Goal: Task Accomplishment & Management: Manage account settings

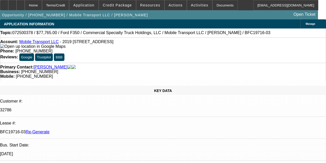
select select "4"
select select "0"
select select "2"
select select "0"
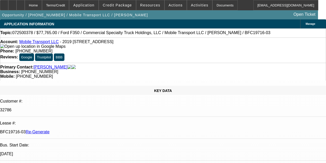
select select "6"
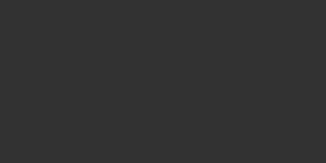
select select "4"
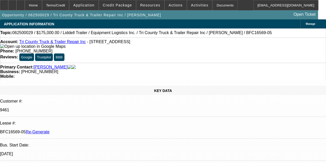
select select "0"
select select "6"
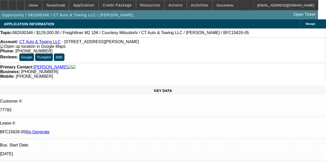
select select "4"
select select "0"
select select "3"
select select "0"
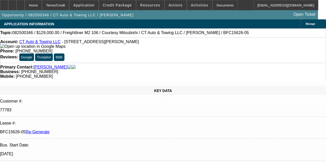
select select "6"
click at [148, 6] on span "Resources" at bounding box center [150, 5] width 20 height 4
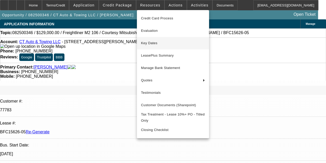
click at [150, 45] on span "Key Dates" at bounding box center [173, 43] width 64 height 6
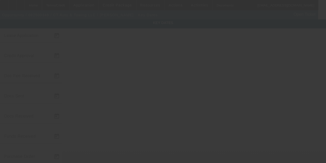
type input "8/13/2025"
type input "9/2/2025"
type input "9/4/2025"
type input "9/3/2025"
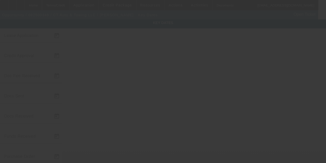
type input "9/4/2025"
type input "9/15/2025"
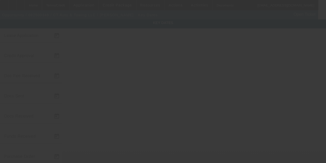
type input "10/15/2025"
type input "9/10/2025"
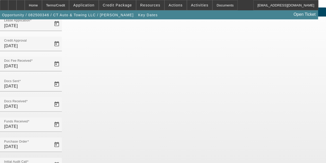
scroll to position [34, 0]
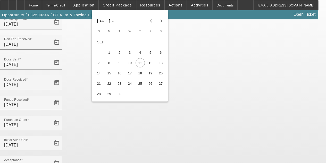
click at [128, 64] on span "10" at bounding box center [129, 62] width 9 height 9
type input "[DATE]"
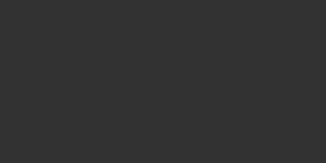
select select "4"
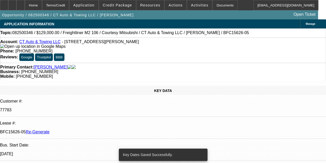
select select "0"
select select "3"
select select "0"
select select "6"
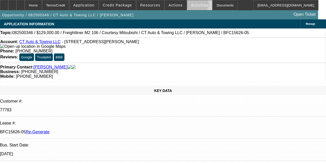
click at [191, 5] on span "Activities" at bounding box center [200, 5] width 18 height 4
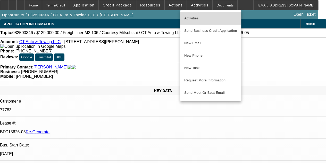
click at [190, 17] on span "Activities" at bounding box center [210, 18] width 53 height 6
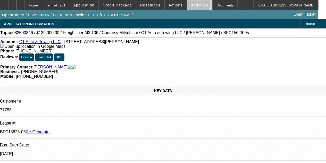
click at [191, 5] on span "Activities" at bounding box center [200, 5] width 18 height 4
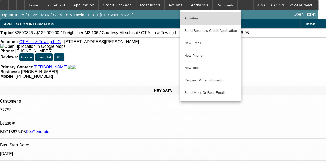
click at [190, 19] on span "Activities" at bounding box center [210, 18] width 53 height 6
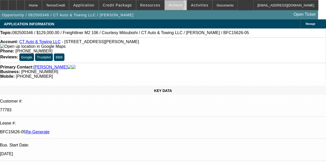
click at [169, 6] on span "Actions" at bounding box center [176, 5] width 14 height 4
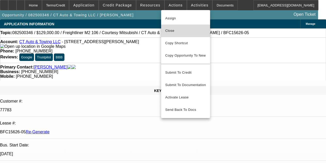
click at [170, 28] on span "Close" at bounding box center [185, 31] width 41 height 6
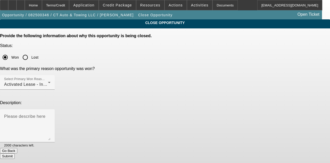
click at [15, 153] on button "Submit" at bounding box center [7, 155] width 15 height 5
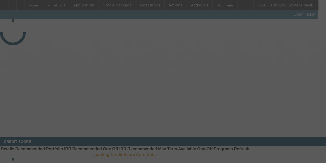
select select "4"
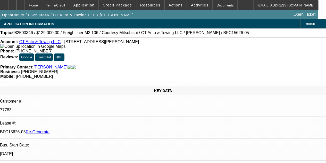
select select "0"
select select "3"
select select "0"
select select "6"
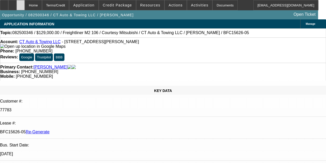
click at [25, 7] on div at bounding box center [20, 5] width 8 height 10
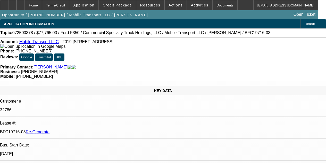
select select "4"
select select "0"
select select "2"
select select "0"
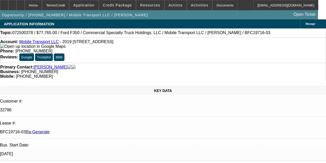
select select "6"
click at [25, 4] on div at bounding box center [20, 5] width 8 height 10
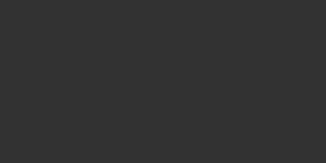
select select "4"
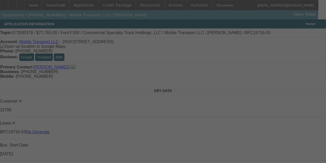
select select "0"
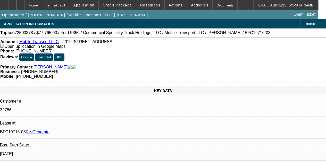
select select "0"
select select "2"
select select "0"
select select "6"
click at [212, 6] on div "Documents" at bounding box center [224, 5] width 25 height 10
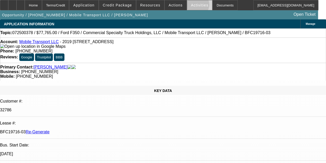
click at [191, 6] on span "Activities" at bounding box center [200, 5] width 18 height 4
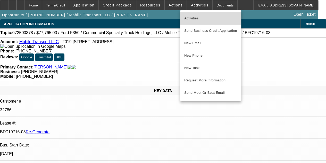
click at [190, 16] on span "Activities" at bounding box center [210, 18] width 53 height 6
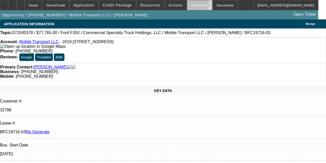
click at [191, 5] on span "Activities" at bounding box center [200, 5] width 18 height 4
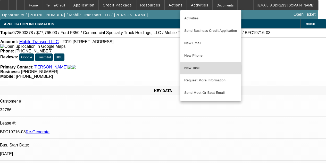
click at [191, 68] on span "New Task" at bounding box center [210, 68] width 53 height 6
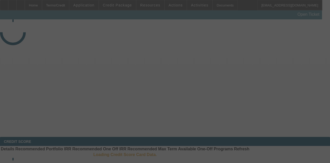
select select "4"
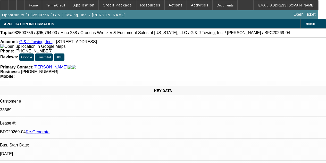
select select "0"
select select "6"
click at [147, 5] on span "Resources" at bounding box center [150, 5] width 20 height 4
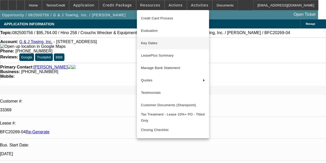
click at [146, 42] on span "Key Dates" at bounding box center [173, 43] width 64 height 6
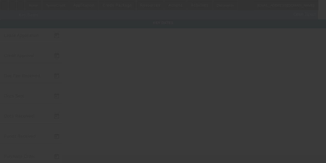
type input "8/28/2025"
type input "9/4/2025"
type input "9/5/2025"
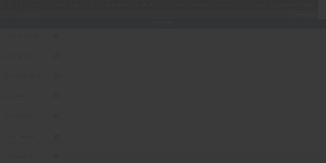
type input "9/5/2025"
type input "10/1/2025"
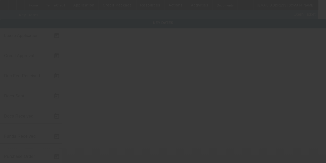
type input "11/1/2025"
type input "9/10/2025"
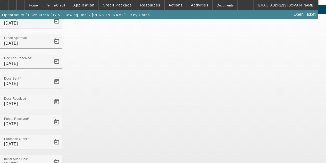
scroll to position [34, 0]
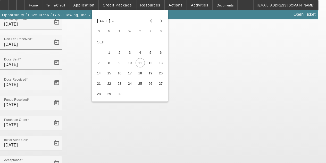
click at [129, 65] on span "10" at bounding box center [129, 62] width 9 height 9
type input "9/10/2025"
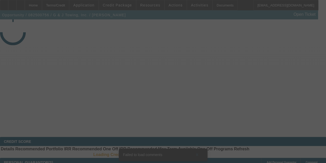
select select "4"
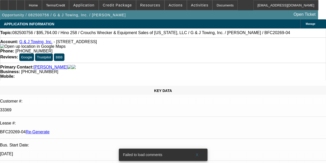
select select "0"
select select "6"
click at [196, 152] on span "X" at bounding box center [197, 154] width 3 height 4
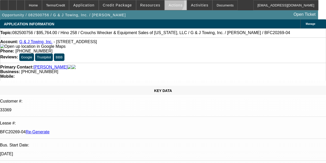
click at [170, 4] on span "Actions" at bounding box center [176, 5] width 14 height 4
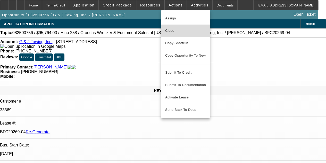
click at [172, 30] on span "Close" at bounding box center [185, 31] width 41 height 6
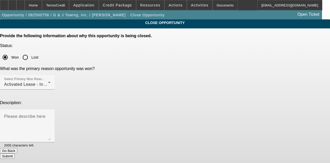
click at [15, 153] on button "Submit" at bounding box center [7, 155] width 15 height 5
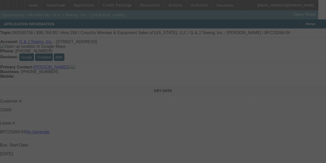
select select "4"
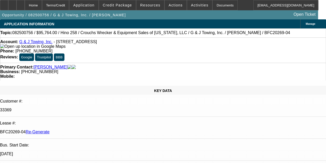
select select "0"
select select "6"
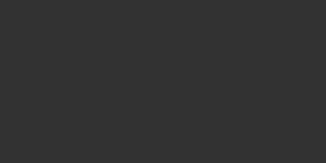
click at [246, 43] on div at bounding box center [163, 81] width 326 height 163
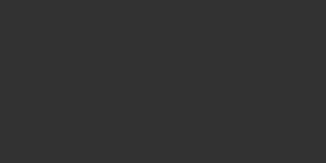
click at [246, 43] on div at bounding box center [163, 81] width 326 height 163
select select "4"
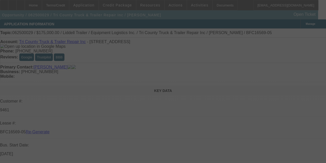
drag, startPoint x: 246, startPoint y: 43, endPoint x: 260, endPoint y: 69, distance: 29.7
click at [260, 69] on div at bounding box center [163, 81] width 326 height 163
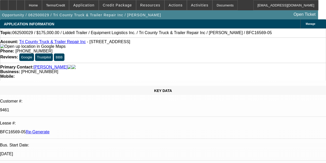
select select "0"
select select "6"
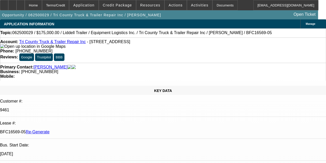
click at [215, 3] on div "Documents" at bounding box center [224, 5] width 25 height 10
click at [25, 4] on div at bounding box center [20, 5] width 8 height 10
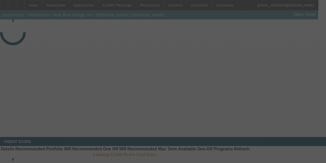
select select "3"
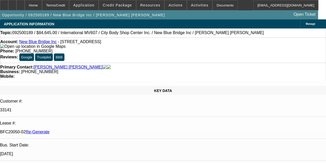
select select "0"
select select "2"
select select "0.1"
select select "4"
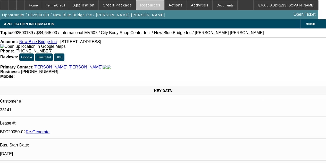
click at [154, 3] on span "Resources" at bounding box center [150, 5] width 20 height 4
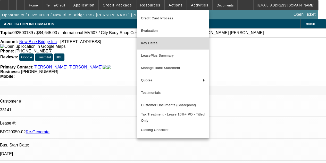
click at [152, 44] on span "Key Dates" at bounding box center [173, 43] width 64 height 6
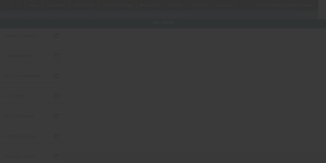
type input "9/9/2025"
type input "9/10/2025"
type input "9/11/2025"
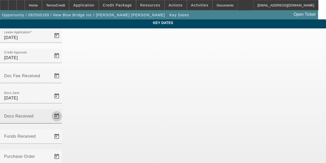
click at [63, 110] on span "Open calendar" at bounding box center [57, 116] width 12 height 12
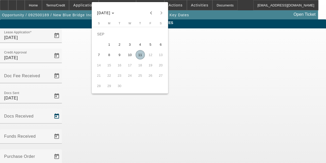
click at [138, 55] on span "11" at bounding box center [140, 54] width 9 height 9
type input "9/11/2025"
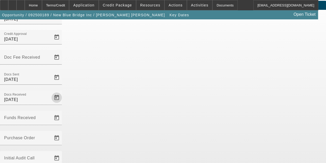
scroll to position [34, 0]
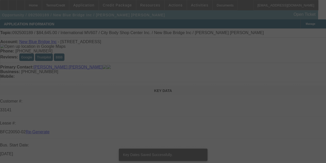
select select "3"
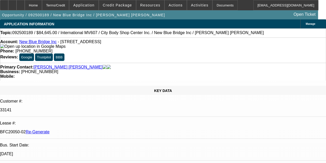
select select "0"
select select "2"
select select "0.1"
select select "4"
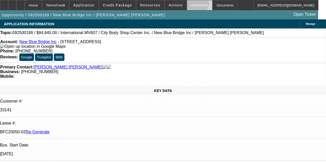
click at [191, 4] on span "Activities" at bounding box center [200, 5] width 18 height 4
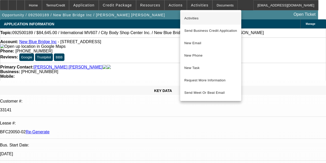
click at [192, 18] on span "Activities" at bounding box center [210, 18] width 53 height 6
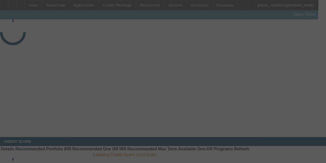
select select "4"
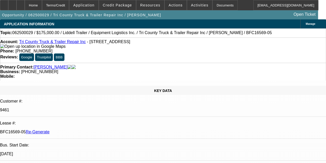
select select "0"
select select "6"
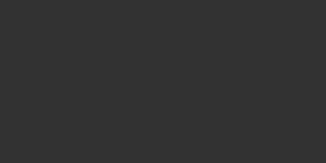
select select "4"
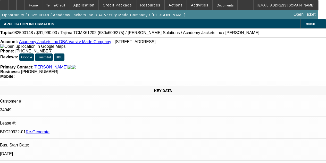
select select "0"
select select "2"
select select "0.1"
select select "4"
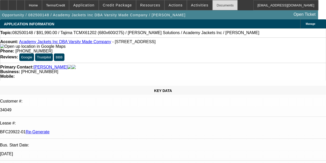
click at [219, 7] on div "Documents" at bounding box center [224, 5] width 25 height 10
click at [169, 4] on span "Actions" at bounding box center [176, 5] width 14 height 4
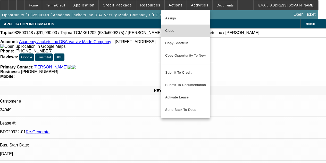
click at [169, 31] on span "Close" at bounding box center [185, 31] width 41 height 6
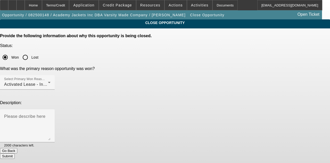
click at [15, 153] on button "Submit" at bounding box center [7, 155] width 15 height 5
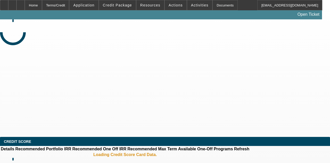
select select "4"
select select "0"
select select "2"
select select "0.1"
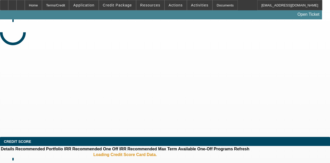
select select "4"
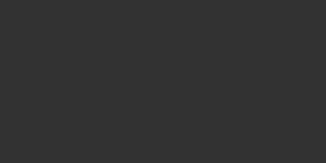
click at [169, 7] on div at bounding box center [163, 81] width 326 height 163
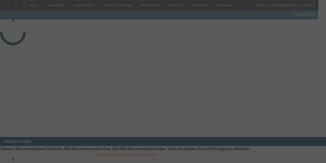
click at [169, 7] on div at bounding box center [163, 81] width 326 height 163
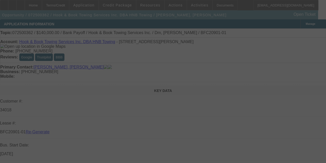
select select "4"
click at [170, 6] on div at bounding box center [163, 81] width 326 height 163
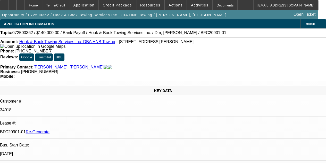
select select "0"
select select "2"
select select "0.1"
select select "4"
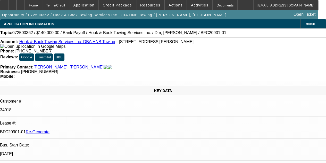
click at [170, 6] on span "Actions" at bounding box center [176, 5] width 14 height 4
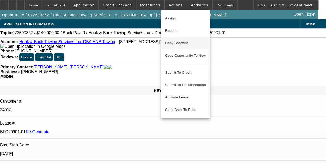
click at [173, 44] on span "Copy Shortcut" at bounding box center [185, 43] width 41 height 6
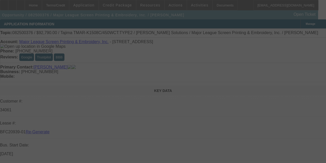
select select "4"
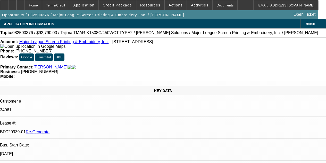
select select "0"
select select "2"
select select "0.1"
select select "4"
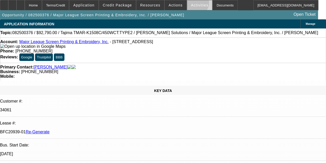
click at [191, 4] on span "Activities" at bounding box center [200, 5] width 18 height 4
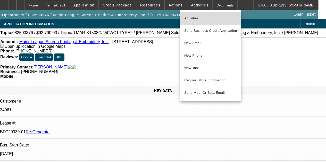
click at [190, 17] on span "Activities" at bounding box center [210, 18] width 53 height 6
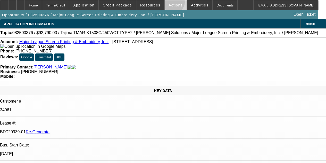
click at [170, 3] on span "Actions" at bounding box center [176, 5] width 14 height 4
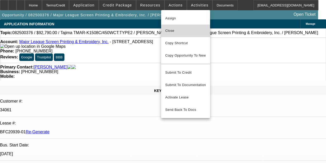
click at [169, 31] on span "Close" at bounding box center [185, 31] width 41 height 6
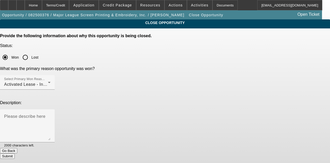
click at [15, 153] on button "Submit" at bounding box center [7, 155] width 15 height 5
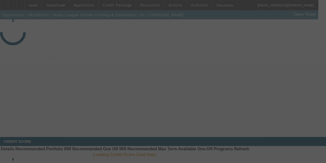
select select "4"
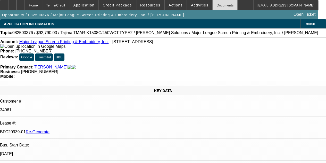
select select "0"
select select "2"
select select "0.1"
select select "4"
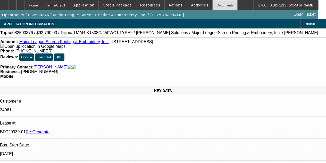
click at [213, 6] on div "Documents" at bounding box center [224, 5] width 25 height 10
click at [213, 5] on div "Documents" at bounding box center [224, 5] width 25 height 10
click at [169, 5] on span "Actions" at bounding box center [176, 5] width 14 height 4
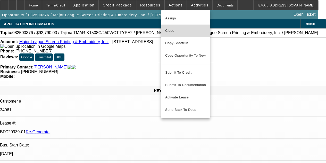
click at [168, 28] on span "Close" at bounding box center [185, 31] width 41 height 6
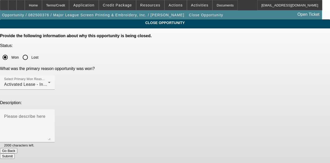
click at [15, 153] on button "Submit" at bounding box center [7, 155] width 15 height 5
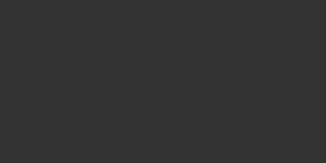
select select "4"
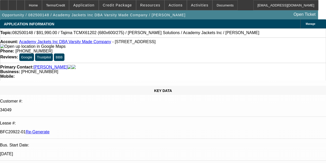
select select "0"
select select "2"
select select "0.1"
select select "4"
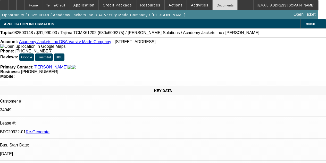
click at [214, 3] on div "Documents" at bounding box center [224, 5] width 25 height 10
click at [21, 3] on icon at bounding box center [21, 3] width 0 height 0
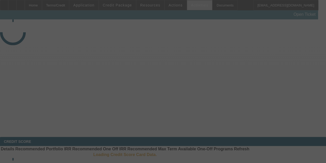
select select "4"
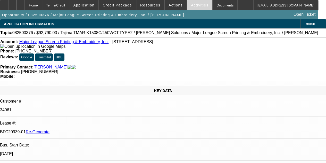
select select "0"
select select "2"
select select "0.1"
select select "4"
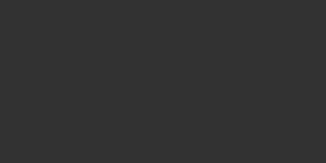
select select "4"
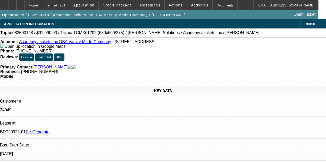
select select "0"
select select "2"
select select "0.1"
select select "4"
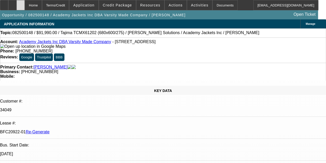
click at [21, 3] on icon at bounding box center [21, 3] width 0 height 0
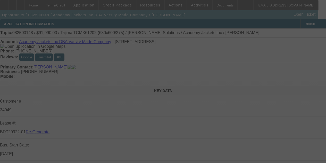
select select "4"
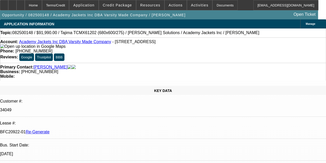
select select "0"
select select "2"
select select "0.1"
select select "4"
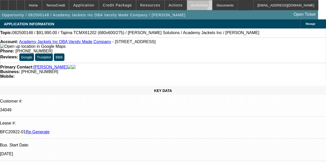
click at [191, 4] on span "Activities" at bounding box center [200, 5] width 18 height 4
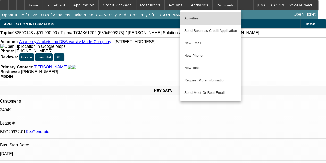
click at [190, 16] on span "Activities" at bounding box center [210, 18] width 53 height 6
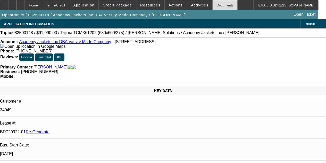
click at [212, 7] on div "Documents" at bounding box center [224, 5] width 25 height 10
click at [172, 6] on span "Actions" at bounding box center [176, 5] width 14 height 4
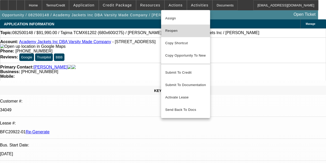
click at [172, 29] on span "Reopen" at bounding box center [185, 31] width 41 height 6
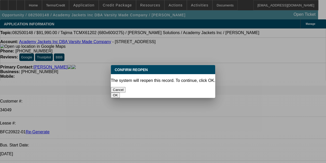
click at [120, 92] on button "OK" at bounding box center [115, 94] width 9 height 5
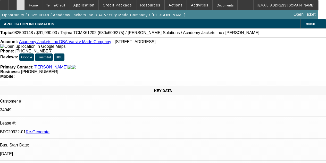
click at [25, 3] on div at bounding box center [20, 5] width 8 height 10
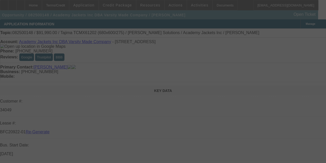
select select "4"
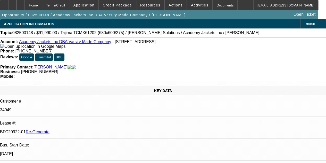
select select "0"
select select "2"
select select "0.1"
select select "1"
select select "2"
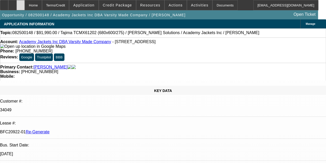
select select "4"
click at [21, 3] on icon at bounding box center [21, 3] width 0 height 0
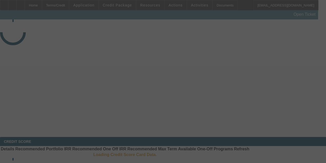
select select "4"
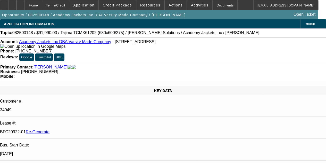
select select "0"
select select "2"
select select "0.1"
select select "1"
select select "2"
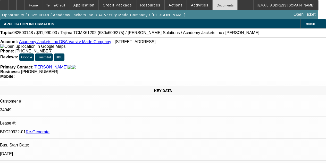
select select "4"
click at [212, 4] on div "Documents" at bounding box center [224, 5] width 25 height 10
click at [169, 6] on span "Actions" at bounding box center [176, 5] width 14 height 4
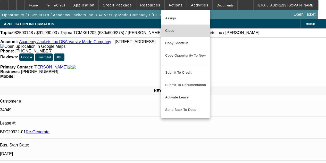
click at [171, 28] on span "Close" at bounding box center [185, 31] width 41 height 6
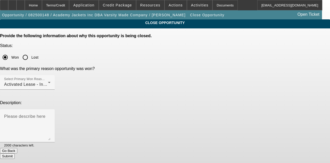
click at [15, 153] on button "Submit" at bounding box center [7, 155] width 15 height 5
